Goal: Information Seeking & Learning: Learn about a topic

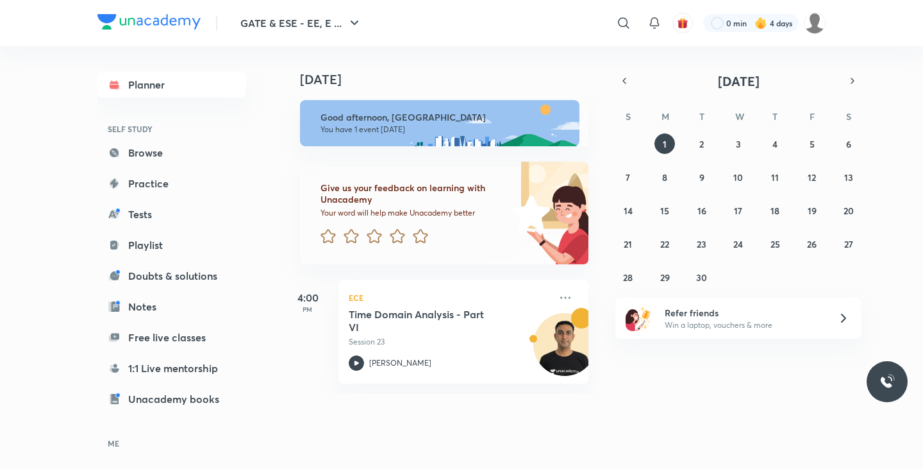
click at [143, 158] on link "Browse" at bounding box center [171, 153] width 149 height 26
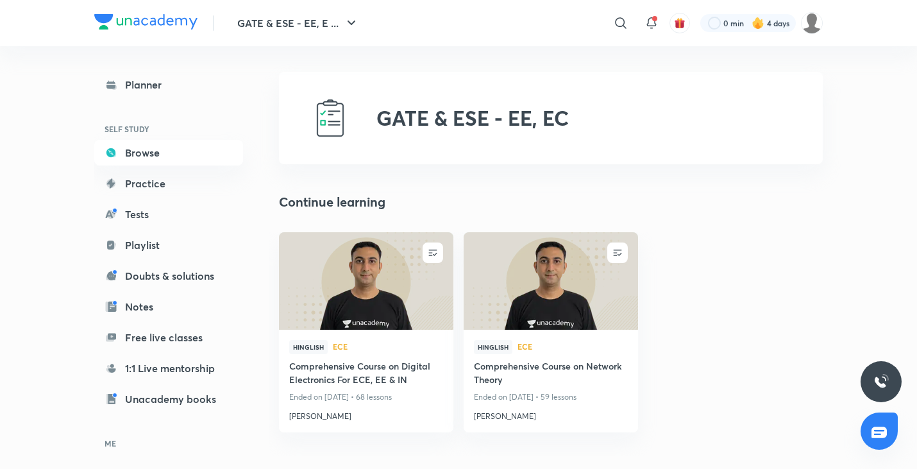
click at [396, 259] on img at bounding box center [366, 280] width 178 height 99
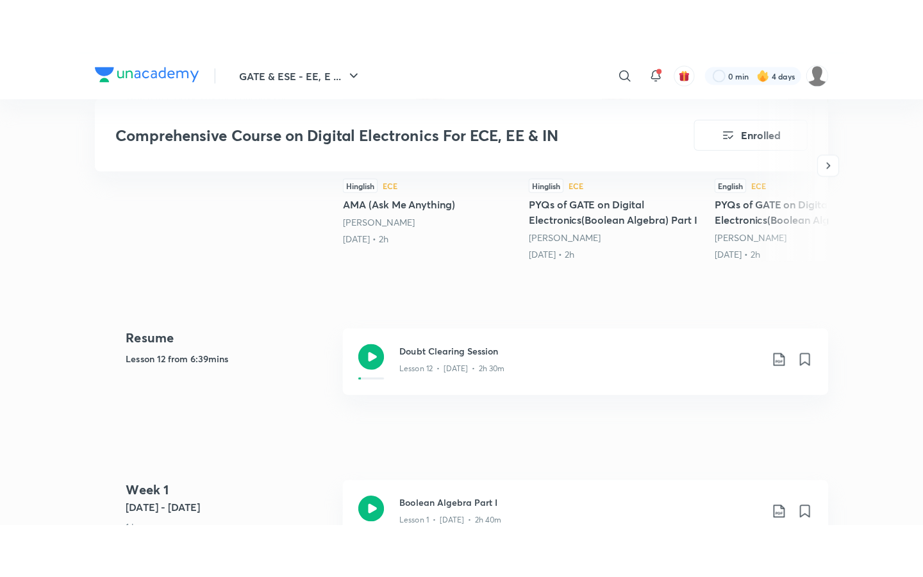
scroll to position [482, 0]
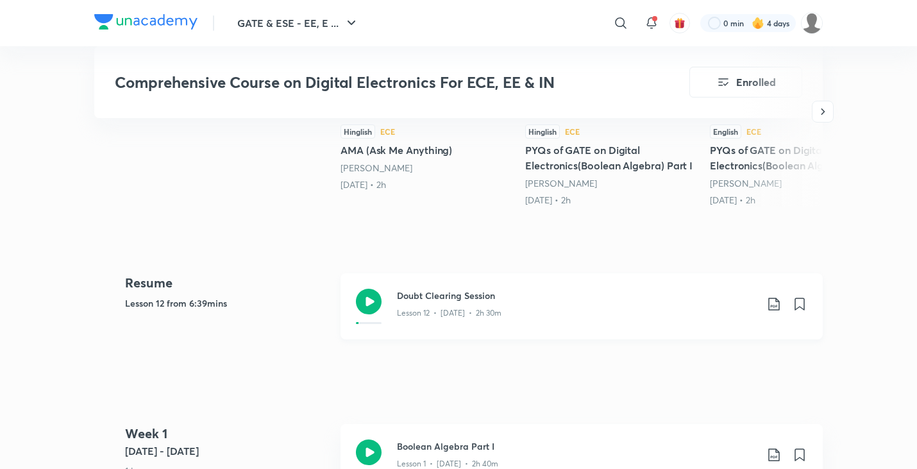
click at [446, 290] on h3 "Doubt Clearing Session" at bounding box center [576, 295] width 359 height 13
